Goal: Information Seeking & Learning: Learn about a topic

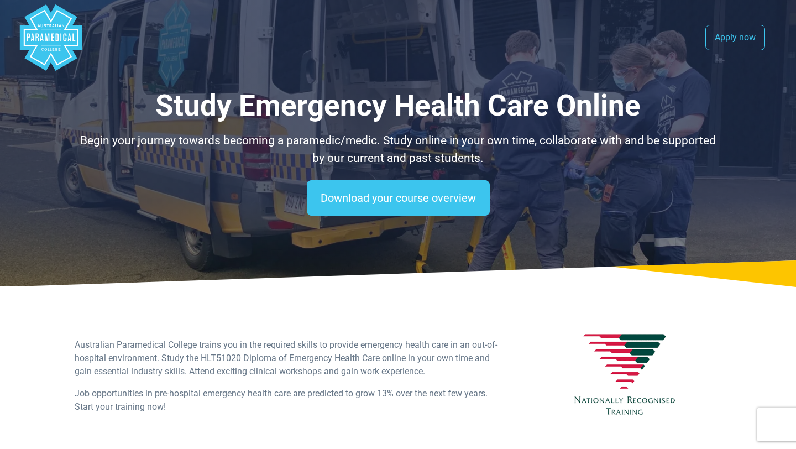
click at [74, 54] on polygon "Australian Paramedical College" at bounding box center [51, 37] width 62 height 66
click at [62, 51] on polygon "Australian Paramedical College" at bounding box center [51, 37] width 62 height 66
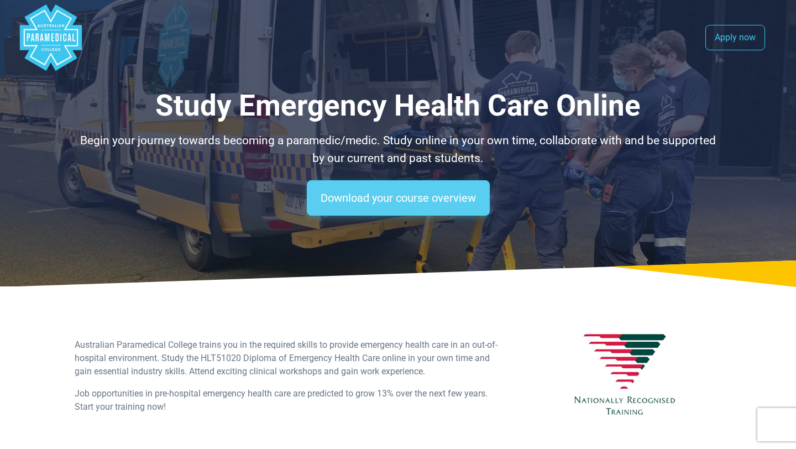
click at [390, 198] on link "Download your course overview" at bounding box center [398, 197] width 183 height 35
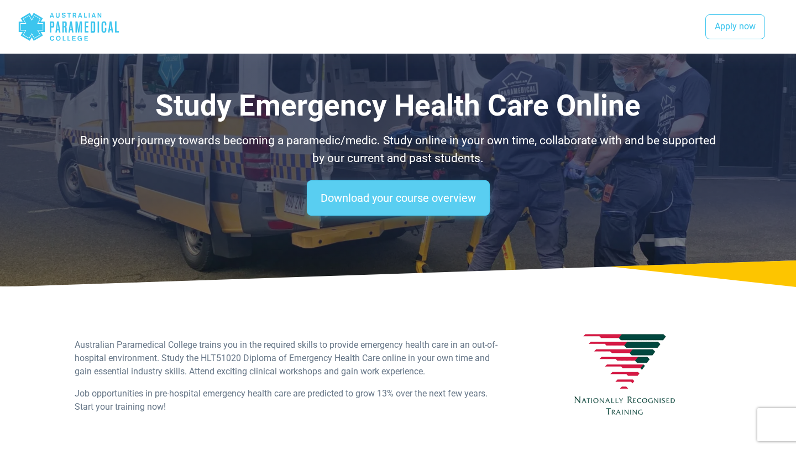
scroll to position [744, 0]
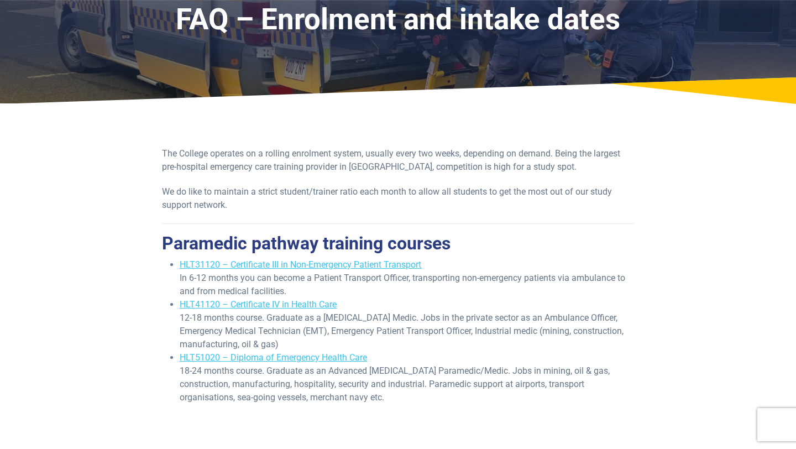
scroll to position [88, 0]
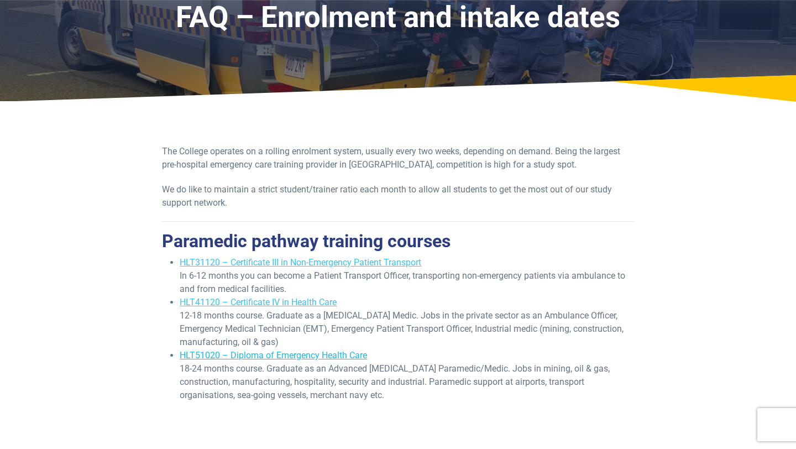
click at [262, 356] on link "HLT51020 – Diploma of Emergency Health Care" at bounding box center [273, 355] width 187 height 11
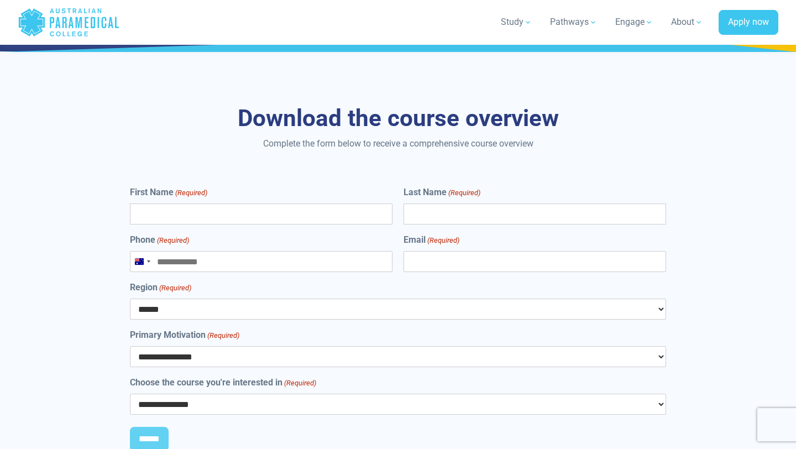
scroll to position [5856, 0]
